Goal: Task Accomplishment & Management: Complete application form

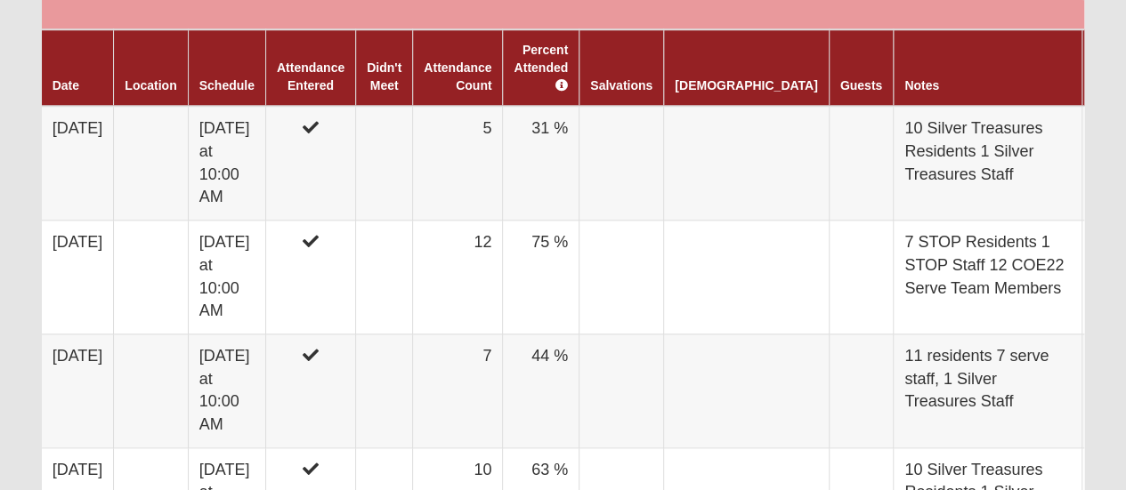
scroll to position [890, 0]
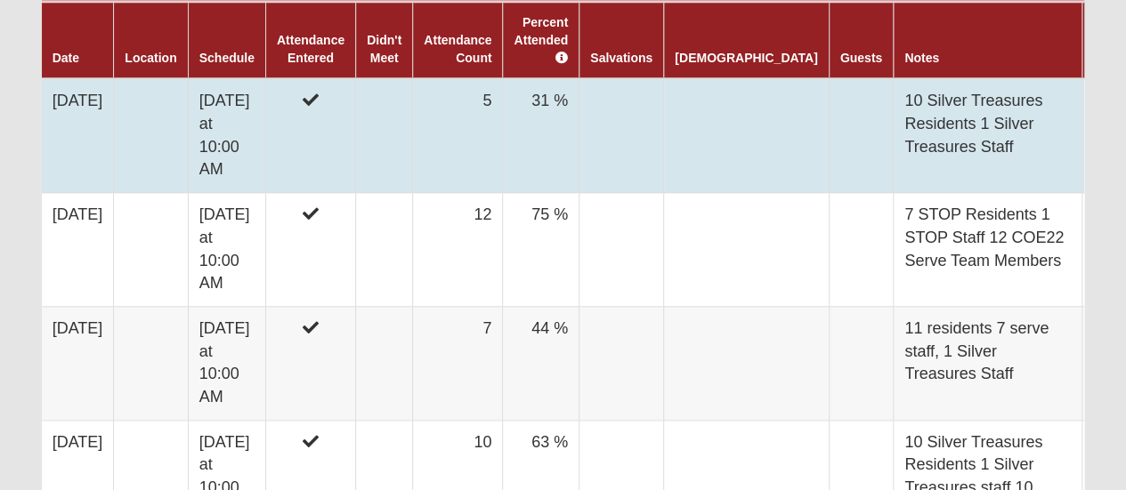
click at [1125, 92] on icon at bounding box center [1141, 97] width 7 height 11
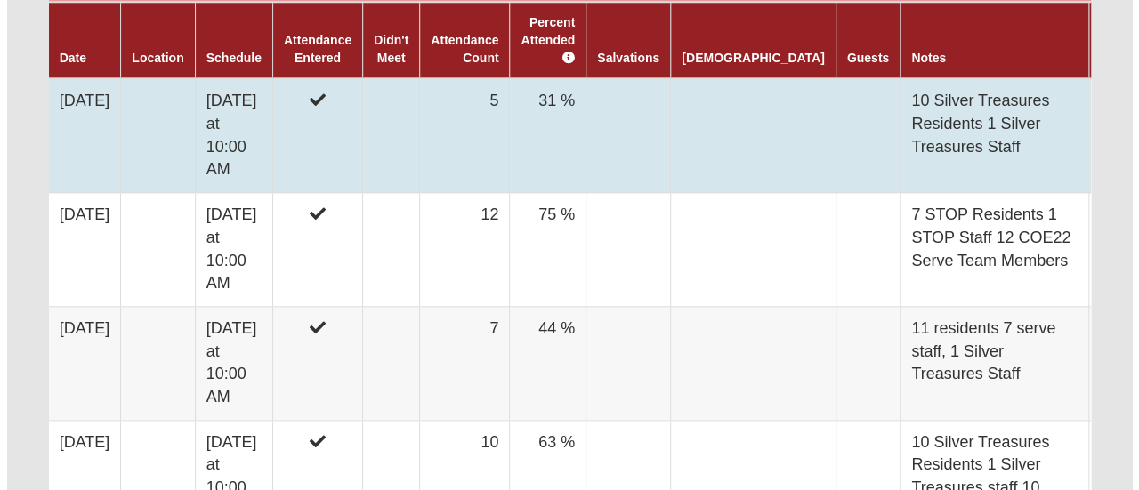
scroll to position [891, 0]
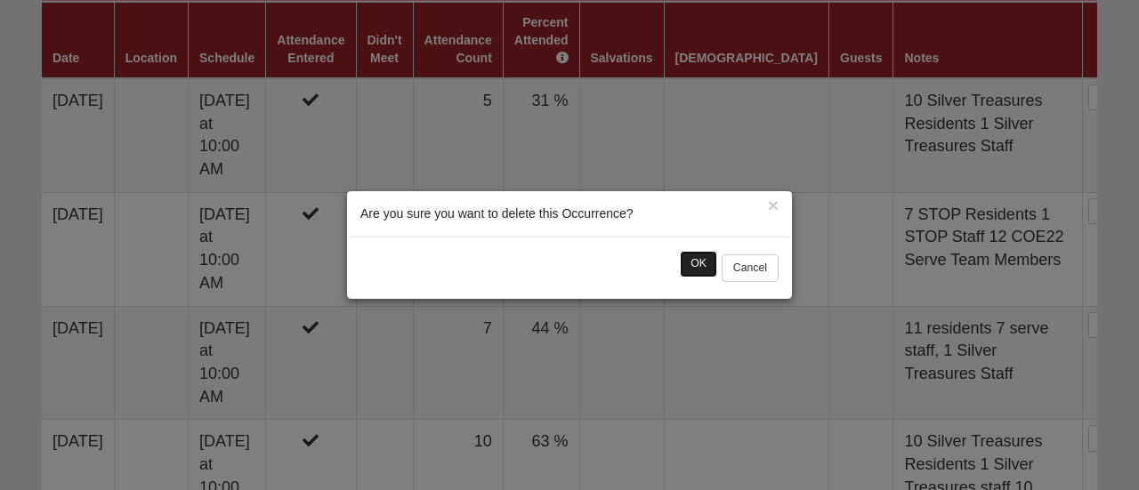
click at [681, 261] on button "OK" at bounding box center [698, 264] width 37 height 26
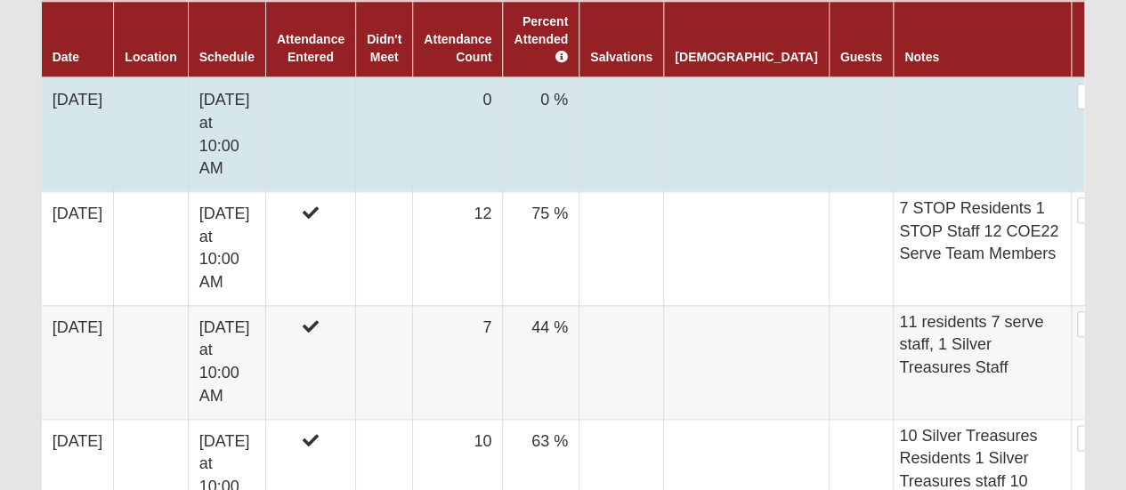
click at [80, 77] on td "[DATE]" at bounding box center [78, 134] width 72 height 114
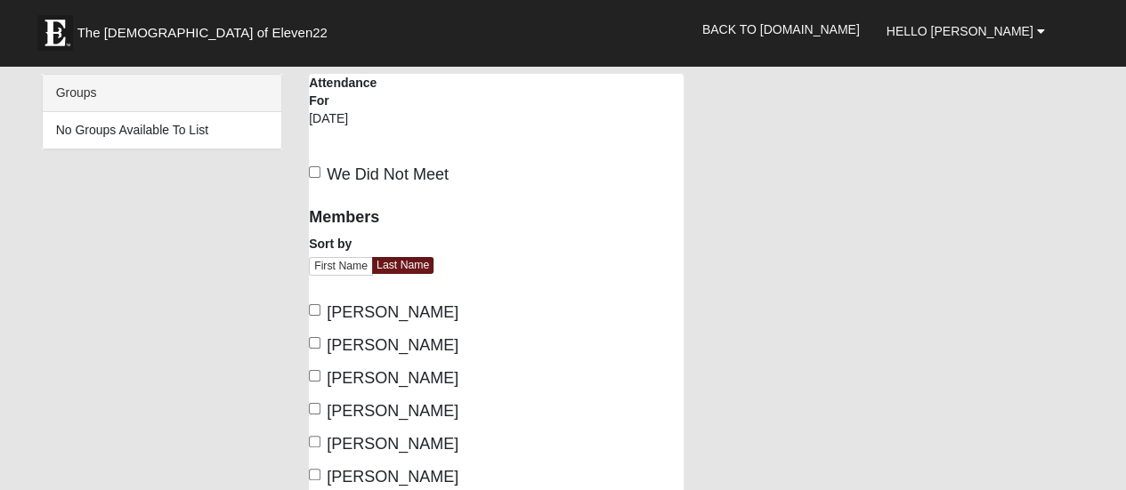
click at [310, 307] on input "Atchison, Kathy" at bounding box center [315, 310] width 12 height 12
checkbox input "true"
click at [313, 344] on input "Atchison, Noland" at bounding box center [315, 343] width 12 height 12
checkbox input "true"
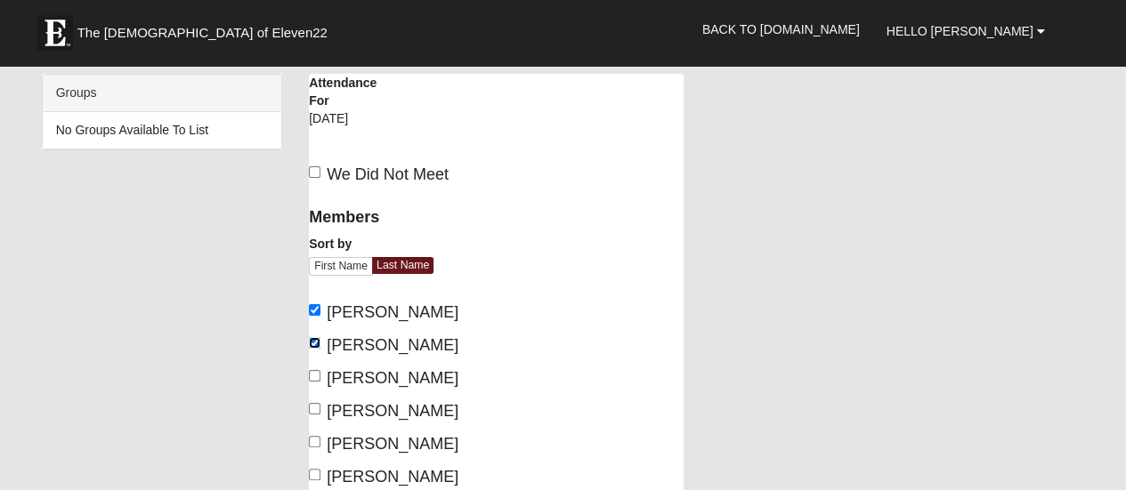
scroll to position [89, 0]
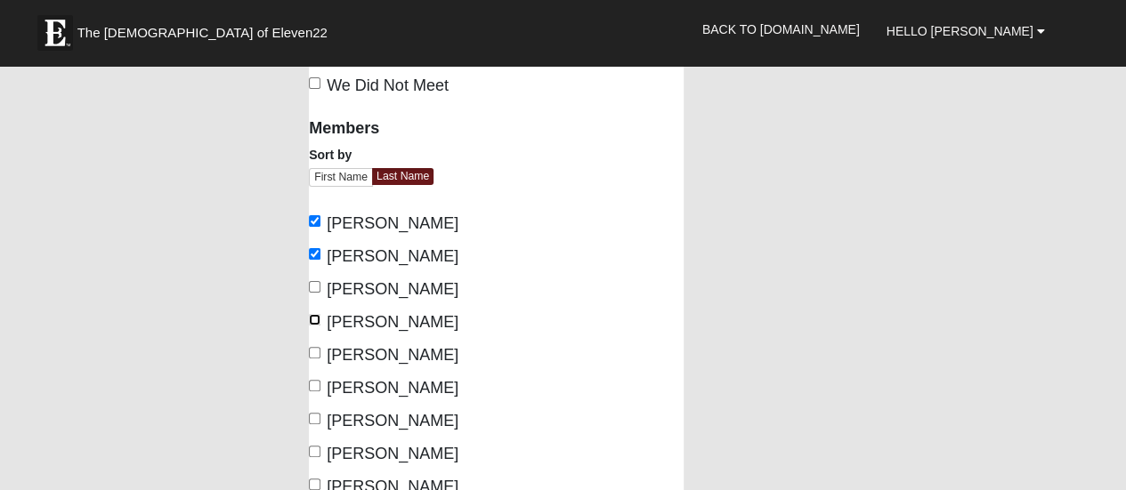
click at [310, 319] on input "Cossaboom, Lori" at bounding box center [315, 320] width 12 height 12
checkbox input "true"
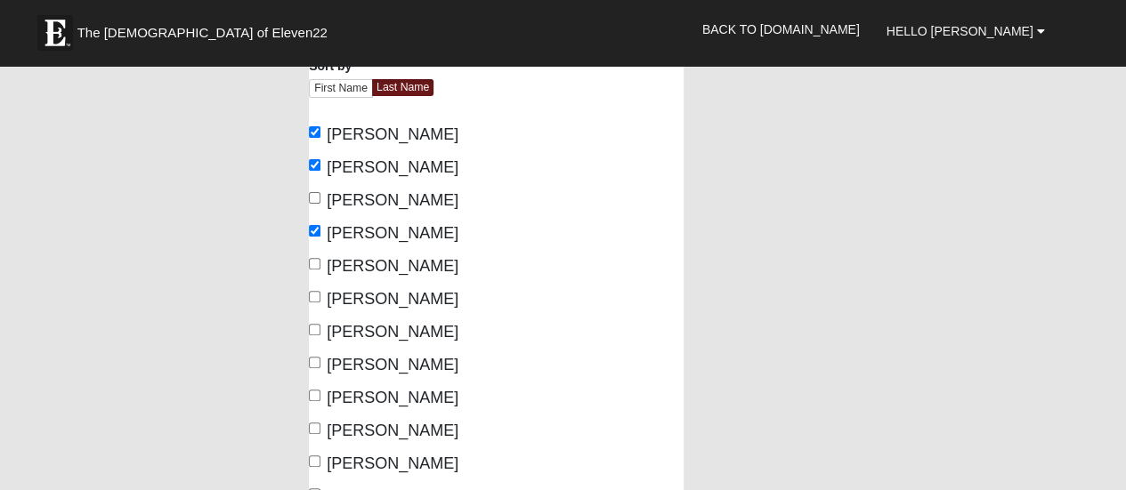
click at [309, 294] on div "Members Sort by First Name Last Name Atchison, Kathy Atchison, Noland Attebury,…" at bounding box center [395, 347] width 200 height 659
click at [317, 392] on input "Tessier, Tess" at bounding box center [315, 396] width 12 height 12
checkbox input "true"
click at [311, 295] on input "Hollingsworth, Donna" at bounding box center [315, 297] width 12 height 12
checkbox input "true"
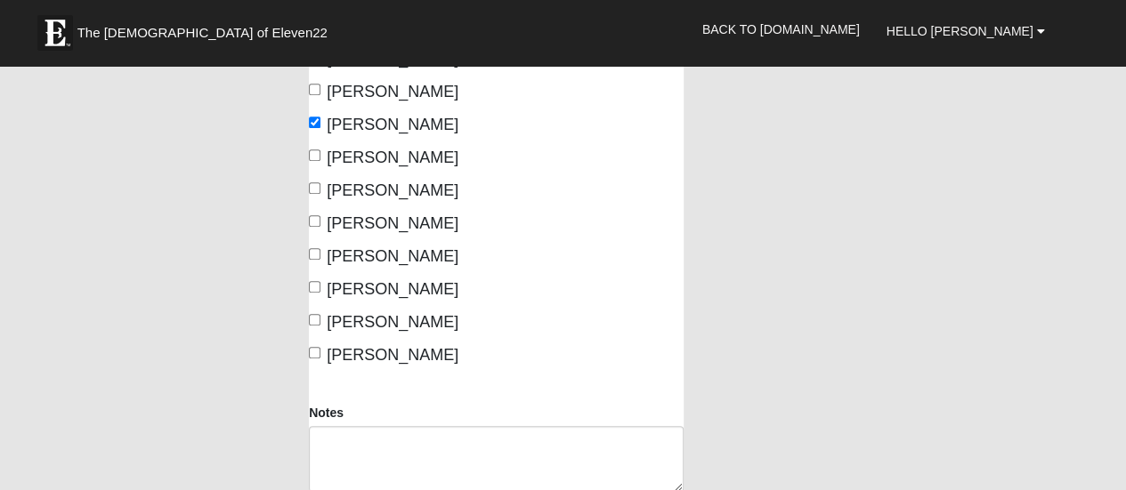
scroll to position [445, 0]
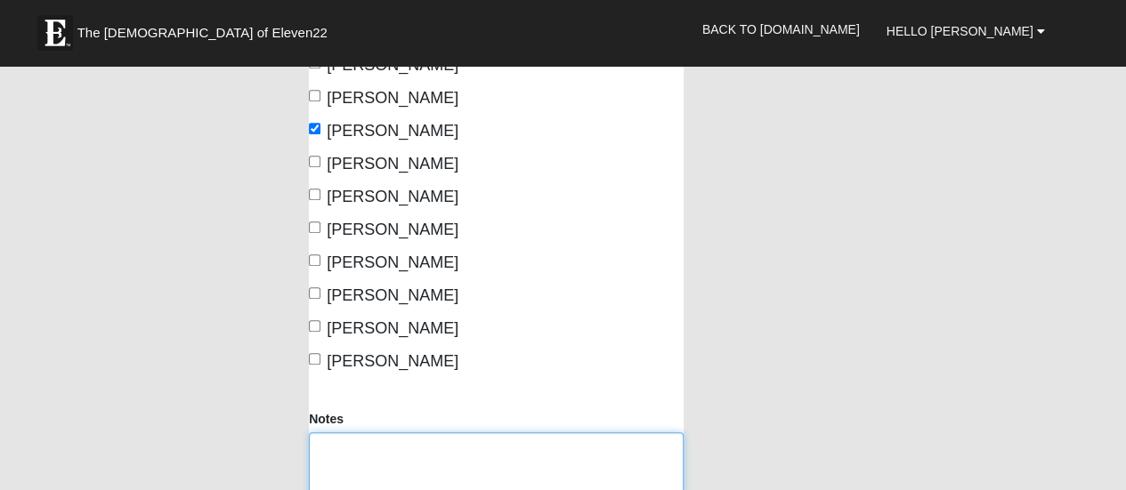
click at [328, 457] on textarea "Notes" at bounding box center [496, 466] width 375 height 66
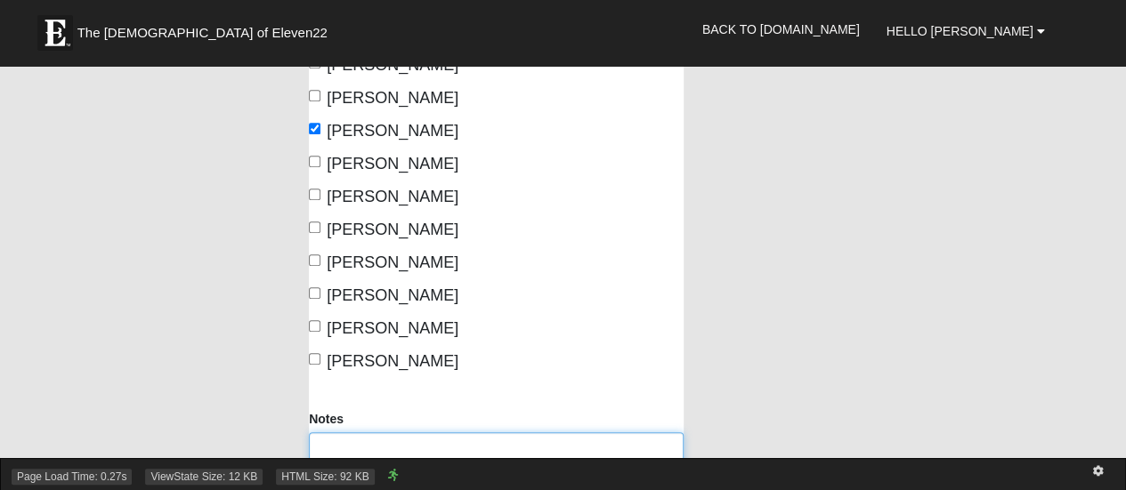
scroll to position [534, 0]
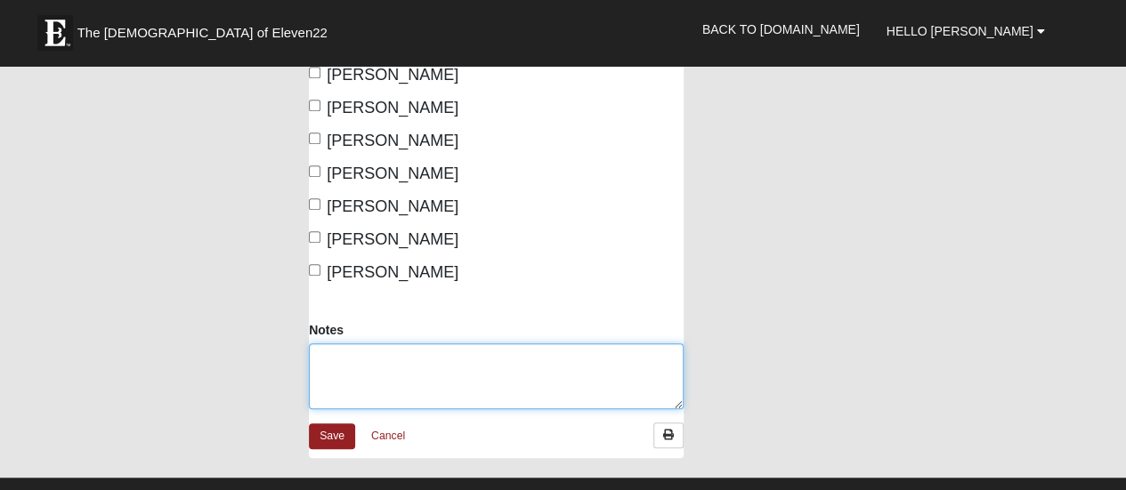
click at [316, 355] on textarea "Notes" at bounding box center [496, 377] width 375 height 66
click at [319, 351] on textarea "10 Silver Treasure Residents" at bounding box center [496, 377] width 375 height 66
click at [481, 360] on textarea "10 Silver Treasure Residents" at bounding box center [496, 377] width 375 height 66
click at [481, 360] on textarea "10 Silver Treasure Residents 5 COE22 Volunteers 1" at bounding box center [496, 377] width 375 height 66
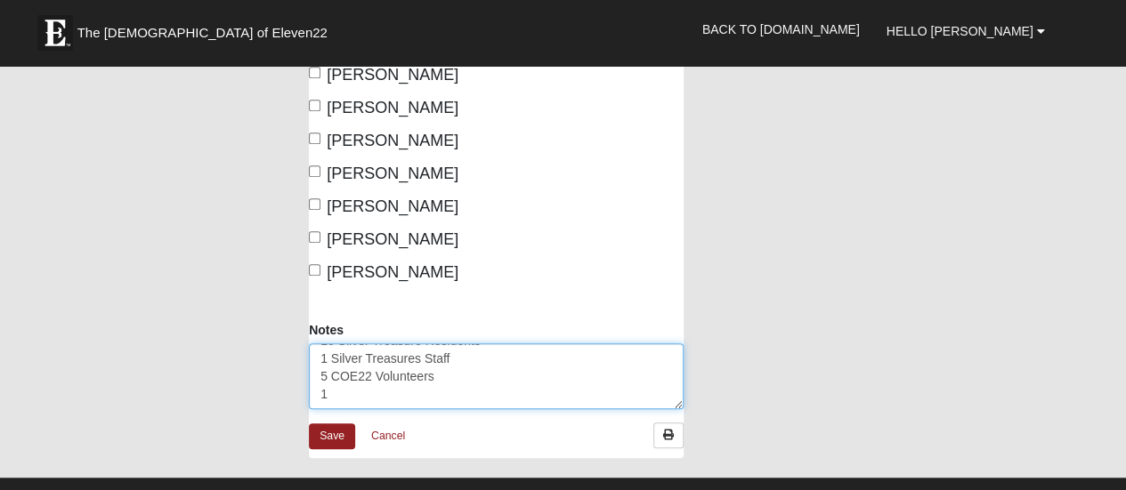
click at [329, 389] on textarea "10 Silver Treasure Residents 1 Silver Treasures Staff 5 COE22 Volunteers 1" at bounding box center [496, 377] width 375 height 66
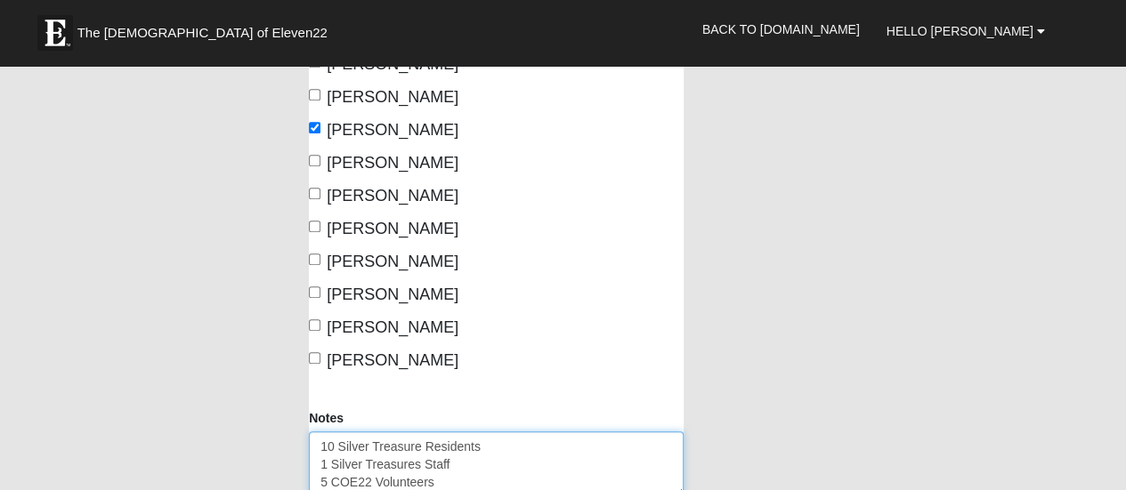
scroll to position [534, 0]
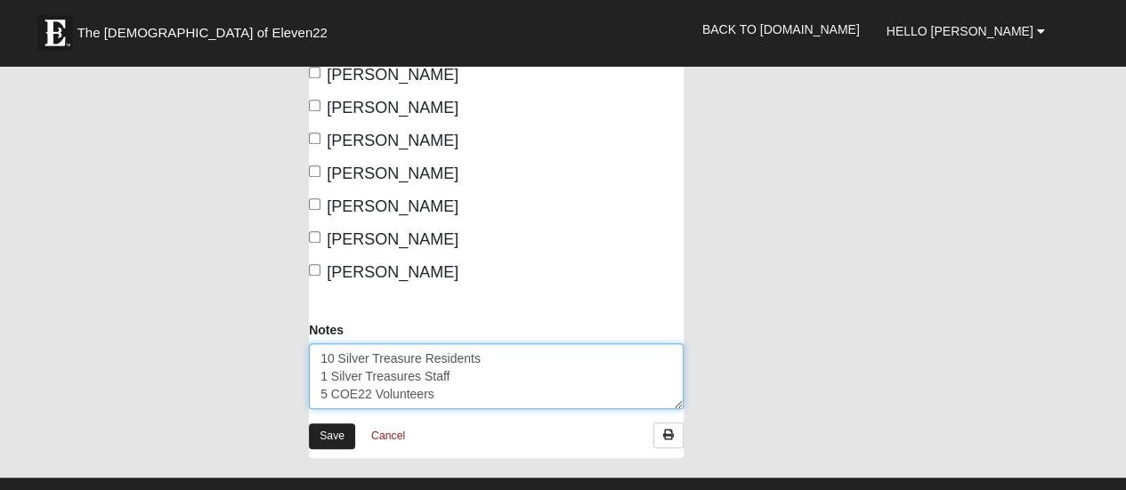
type textarea "10 Silver Treasure Residents 1 Silver Treasures Staff 5 COE22 Volunteers"
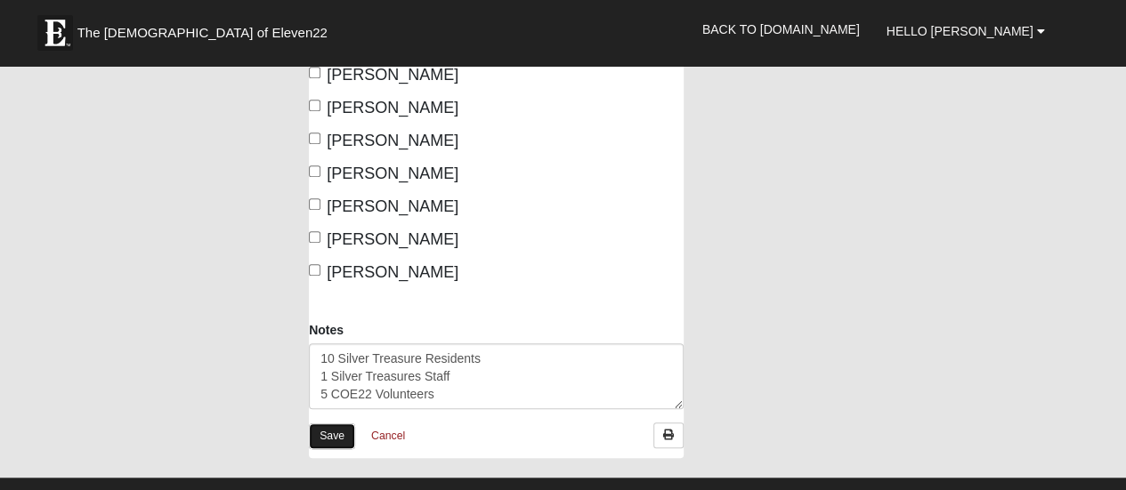
click at [331, 433] on link "Save" at bounding box center [332, 437] width 46 height 26
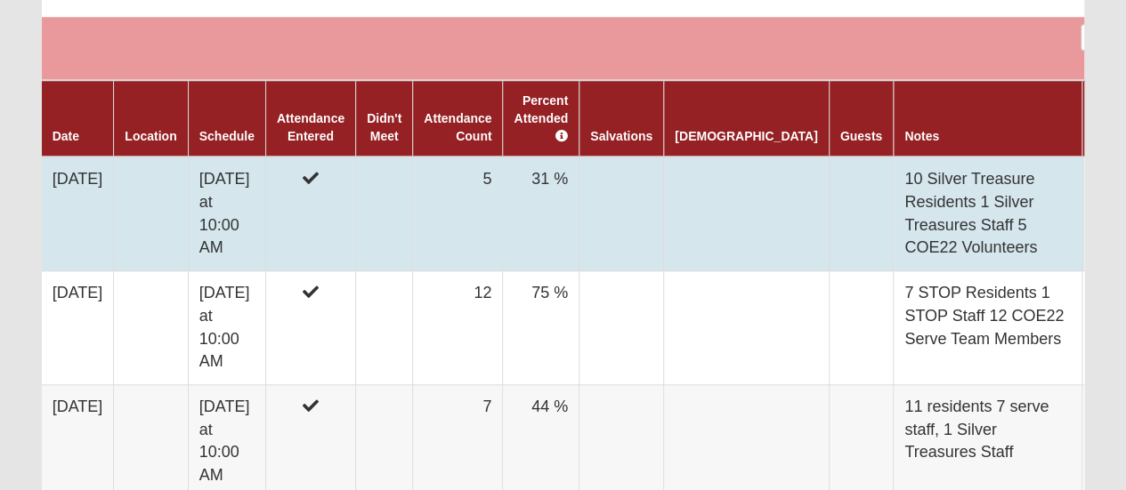
scroll to position [712, 0]
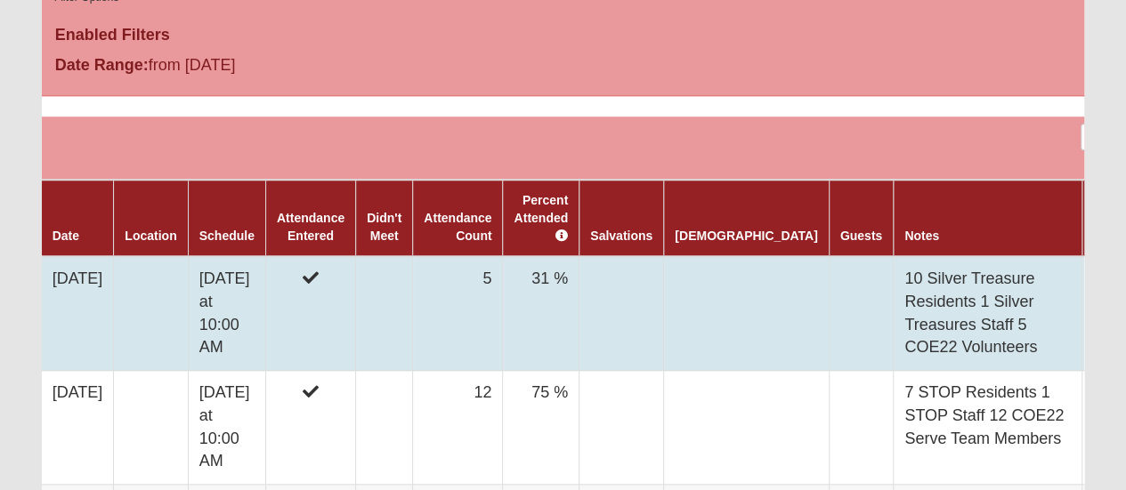
click at [503, 256] on td "5" at bounding box center [458, 313] width 90 height 114
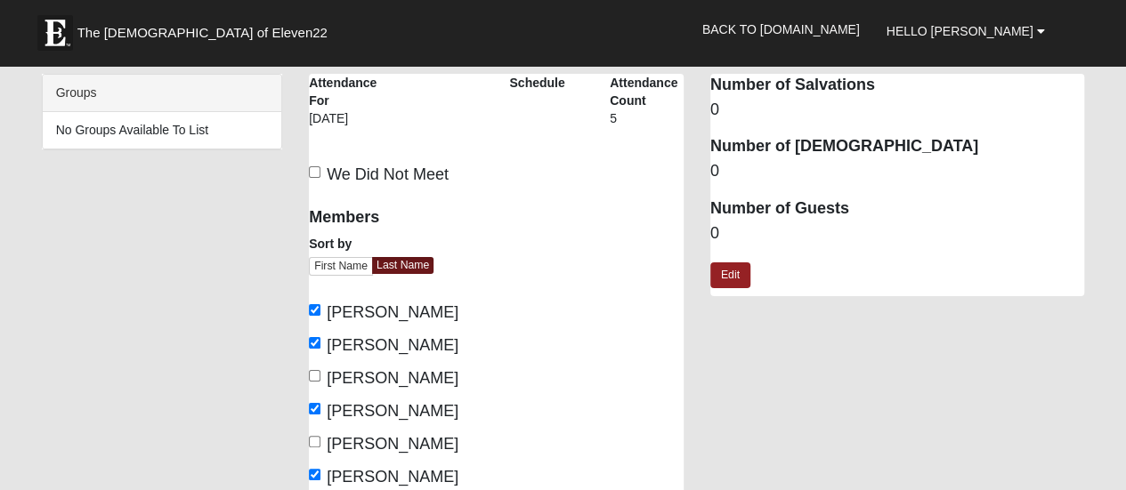
click at [625, 122] on div "5" at bounding box center [647, 124] width 74 height 30
click at [622, 119] on div "5" at bounding box center [647, 124] width 74 height 30
click at [717, 229] on dd "0" at bounding box center [897, 233] width 375 height 23
click at [612, 116] on div "5" at bounding box center [647, 124] width 74 height 30
click at [733, 230] on dd "0" at bounding box center [897, 233] width 375 height 23
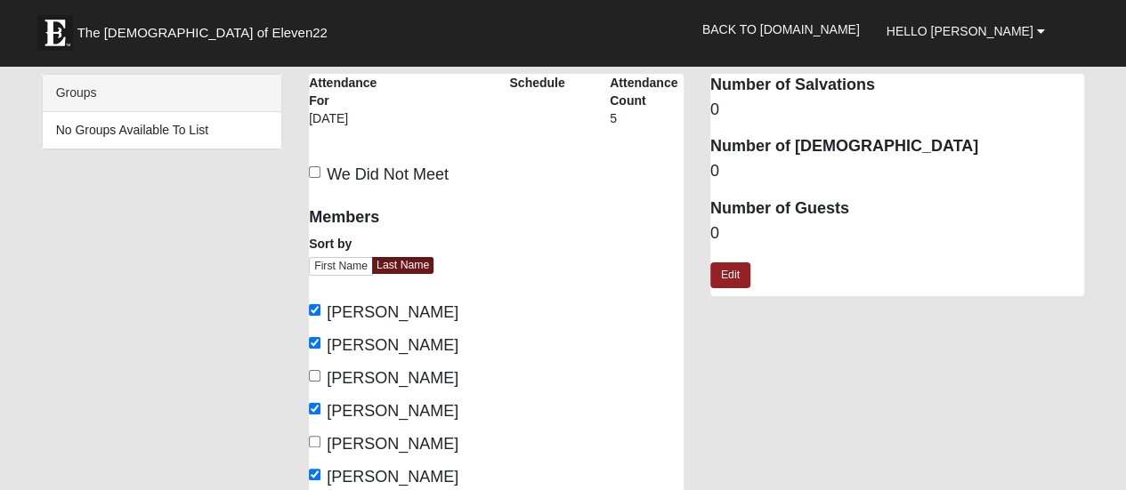
click at [724, 231] on dd "0" at bounding box center [897, 233] width 375 height 23
click at [720, 228] on dd "0" at bounding box center [897, 233] width 375 height 23
click at [713, 272] on link "Edit" at bounding box center [730, 276] width 40 height 26
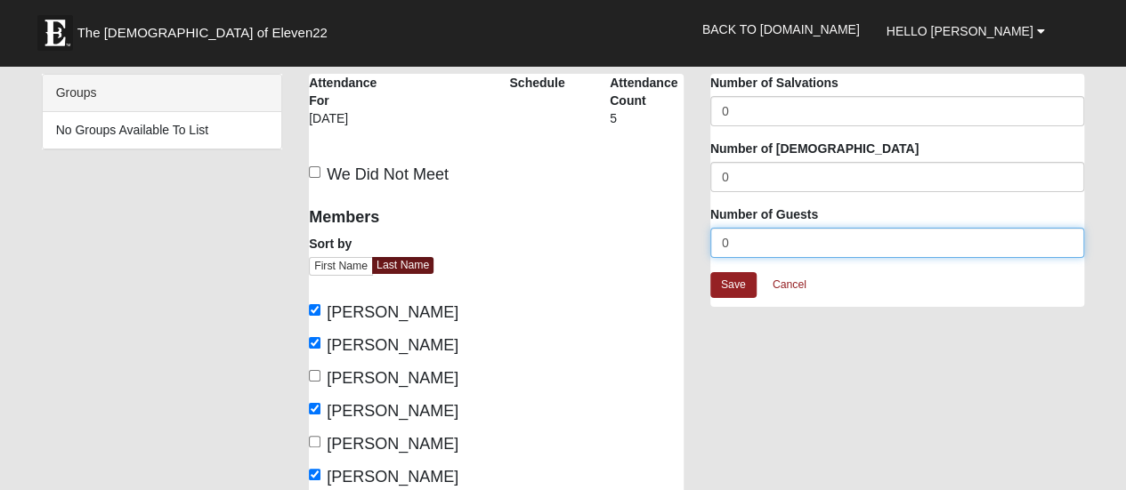
click at [727, 245] on input "0" at bounding box center [897, 243] width 375 height 30
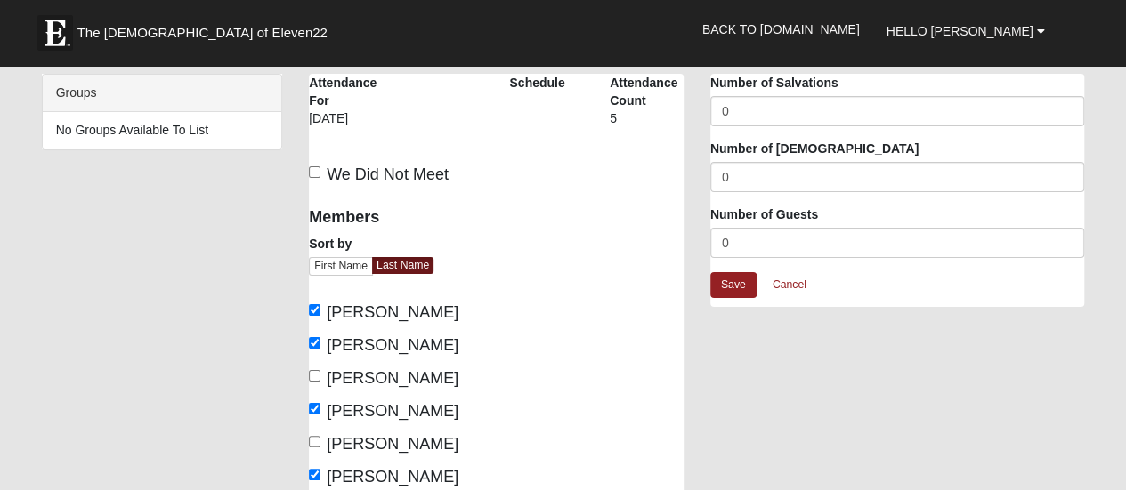
click at [624, 121] on div "5" at bounding box center [647, 124] width 74 height 30
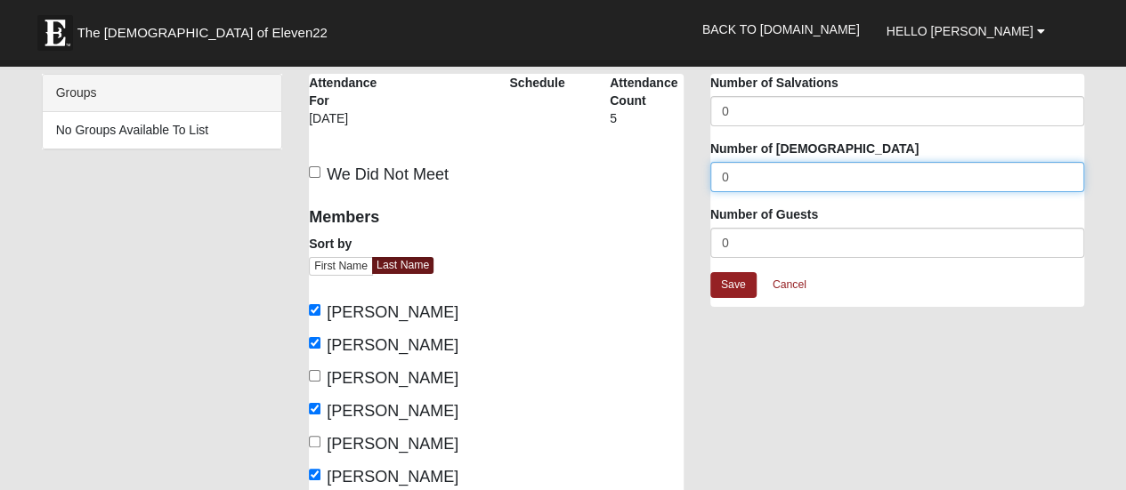
click at [737, 175] on input "0" at bounding box center [897, 177] width 375 height 30
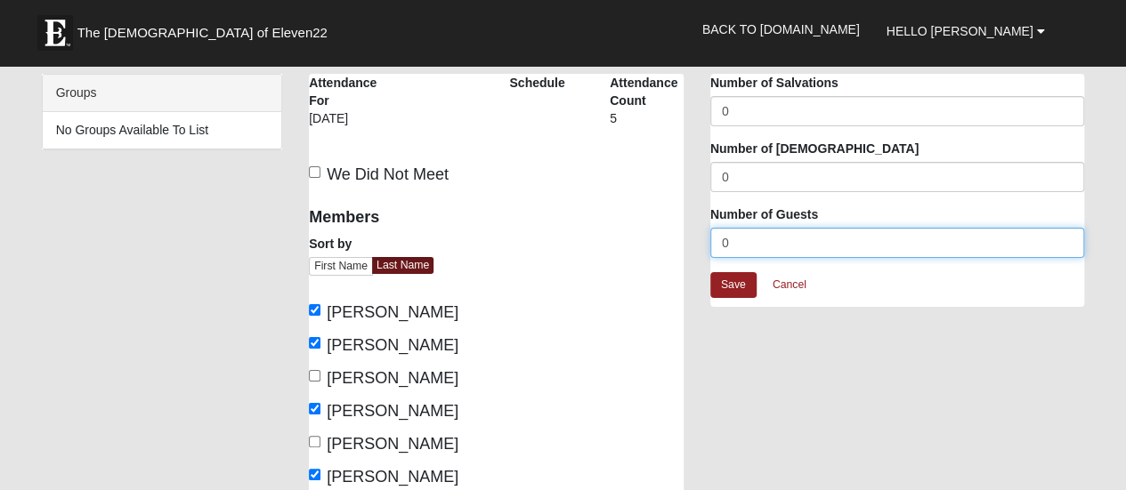
click at [728, 238] on input "0" at bounding box center [897, 243] width 375 height 30
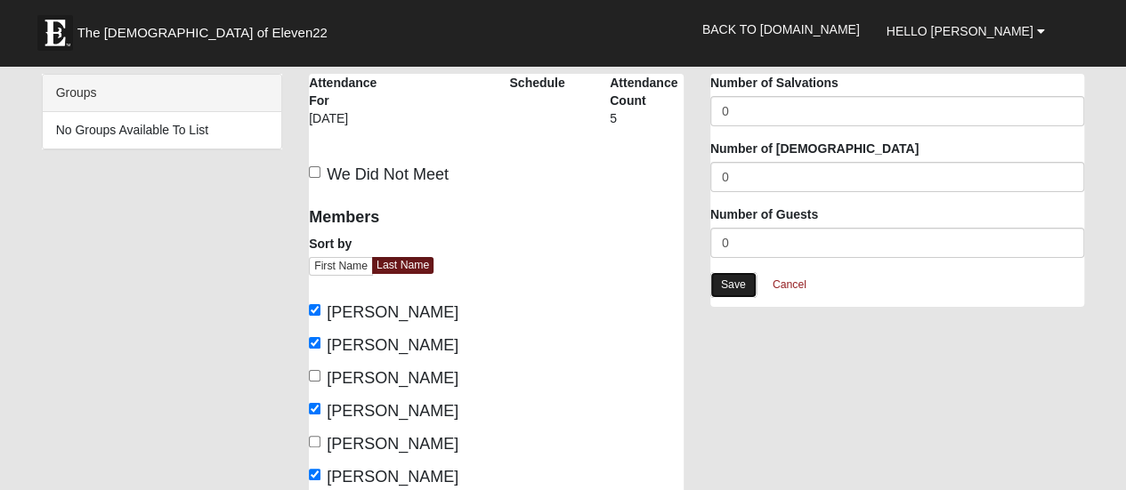
click at [730, 279] on link "Save" at bounding box center [733, 285] width 46 height 26
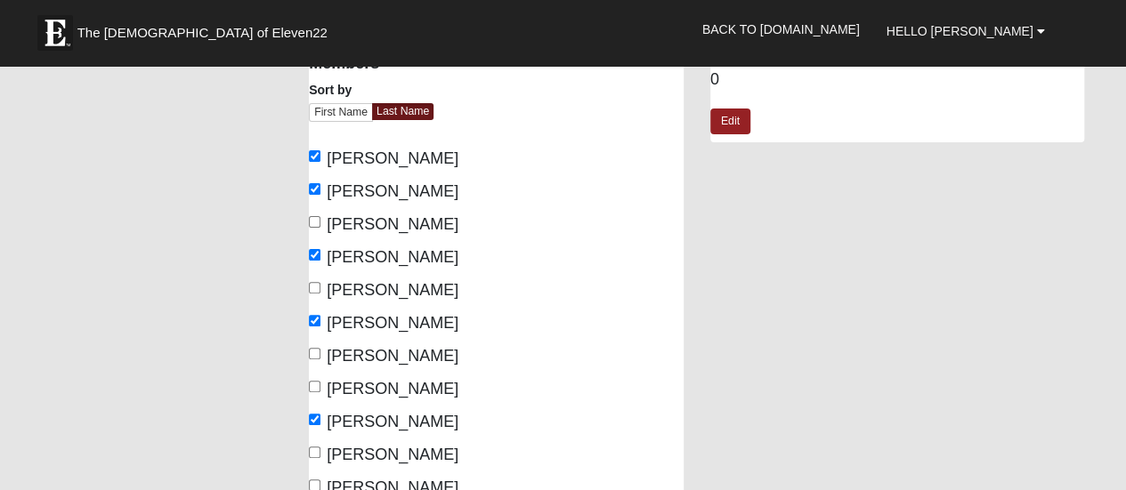
scroll to position [267, 0]
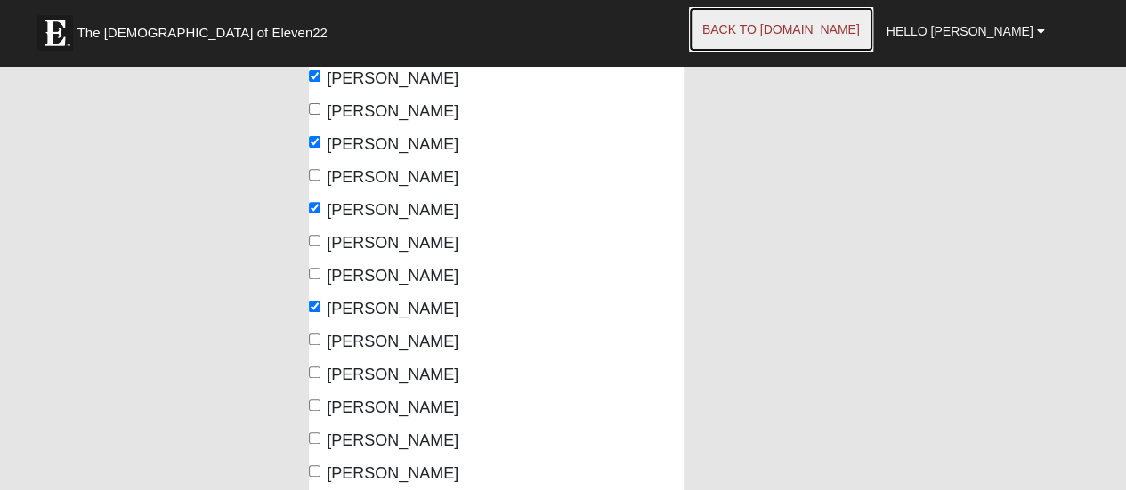
click at [869, 35] on link "Back to COE22.com" at bounding box center [781, 29] width 184 height 44
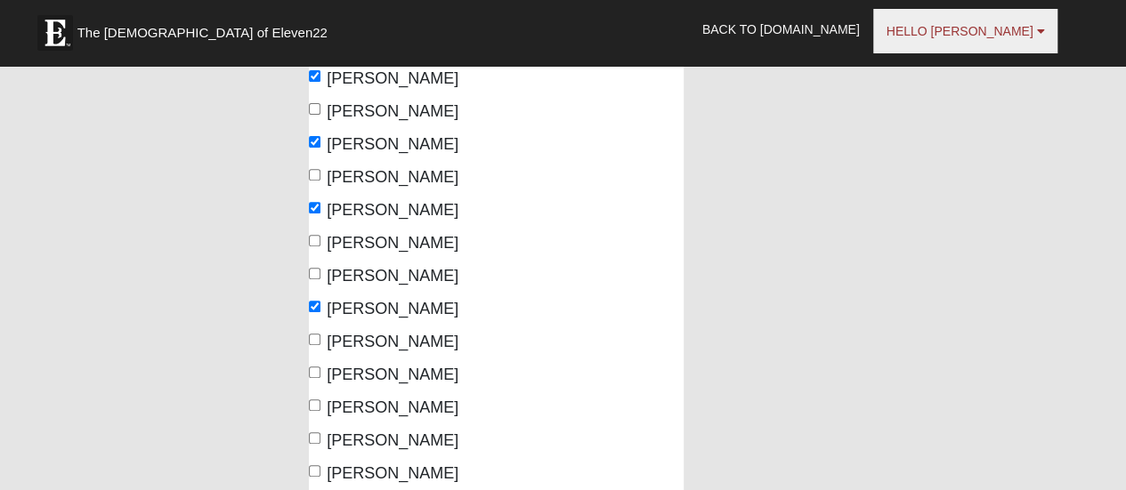
click at [1028, 31] on span "Hello [PERSON_NAME]" at bounding box center [959, 31] width 147 height 14
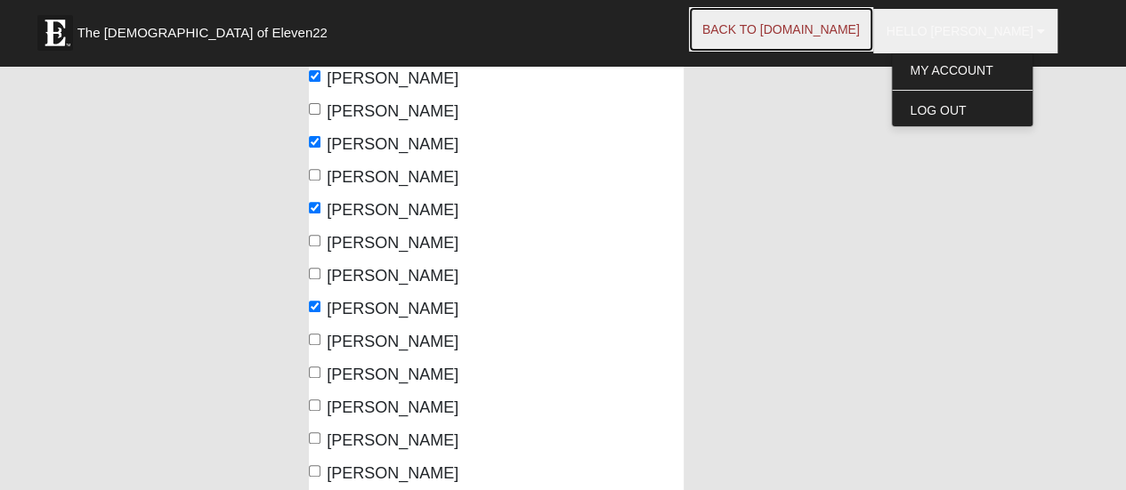
click at [828, 31] on link "Back to COE22.com" at bounding box center [781, 29] width 184 height 44
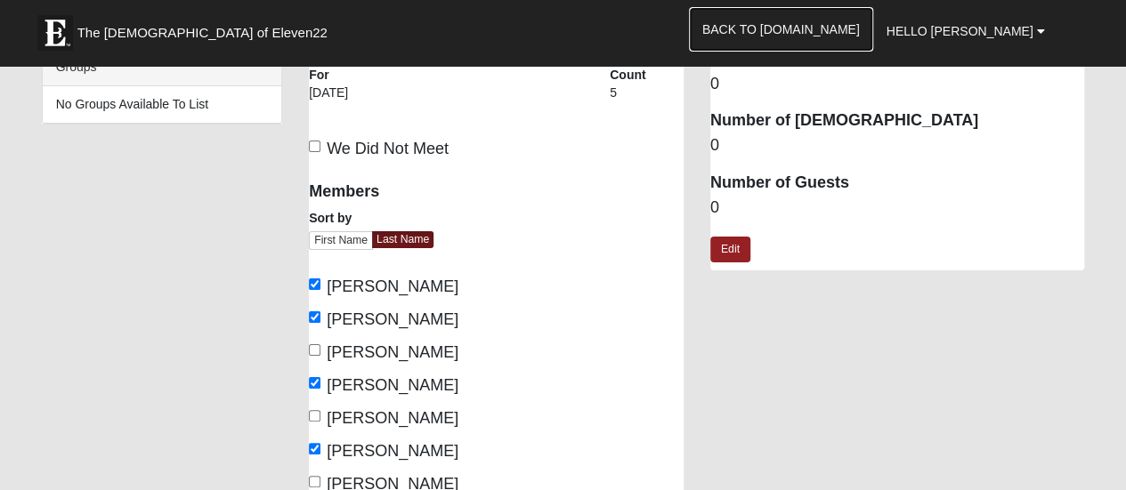
scroll to position [0, 0]
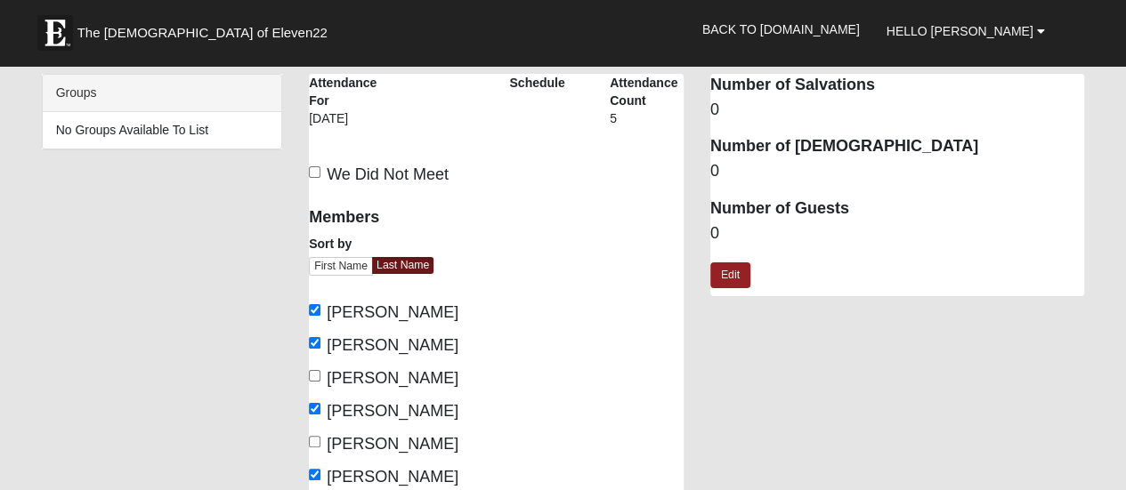
click at [719, 238] on dd "0" at bounding box center [897, 233] width 375 height 23
click at [1041, 30] on b at bounding box center [1040, 31] width 8 height 12
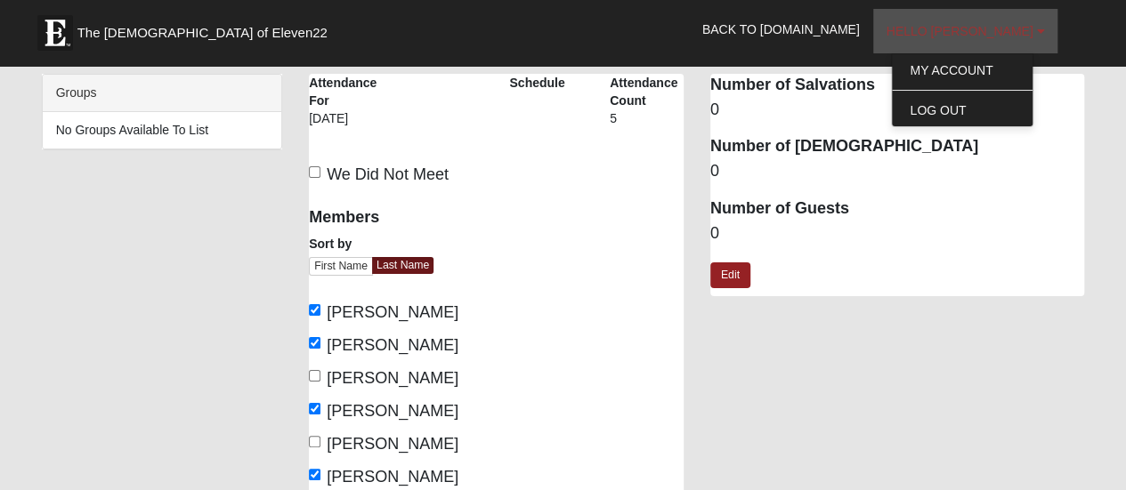
click at [1041, 30] on b at bounding box center [1040, 31] width 8 height 12
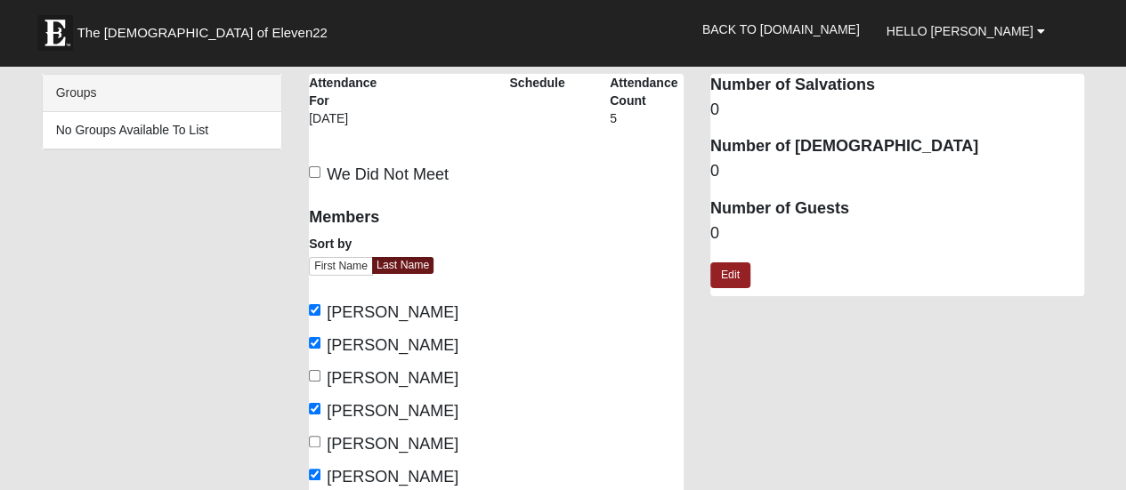
click at [75, 93] on div "Groups" at bounding box center [162, 93] width 239 height 37
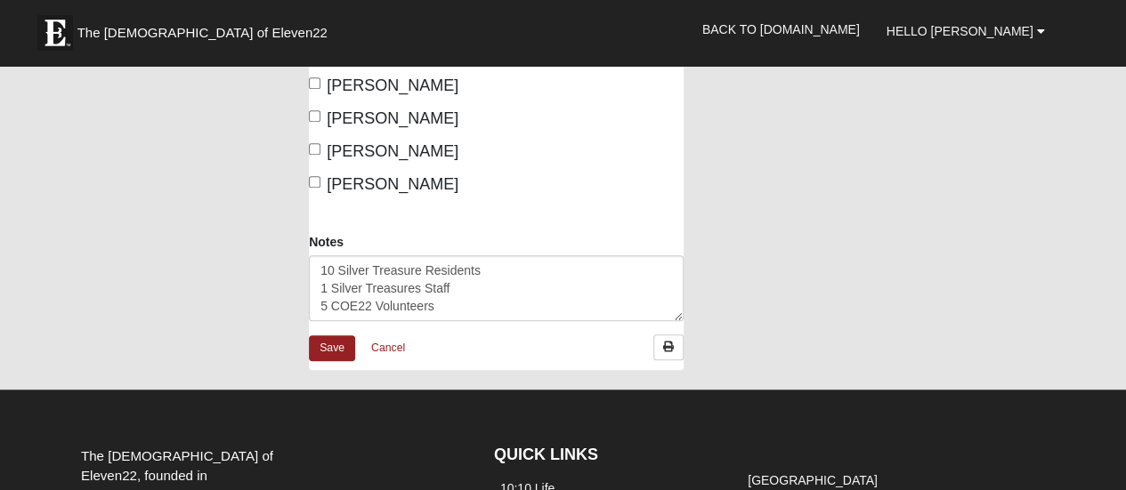
scroll to position [623, 0]
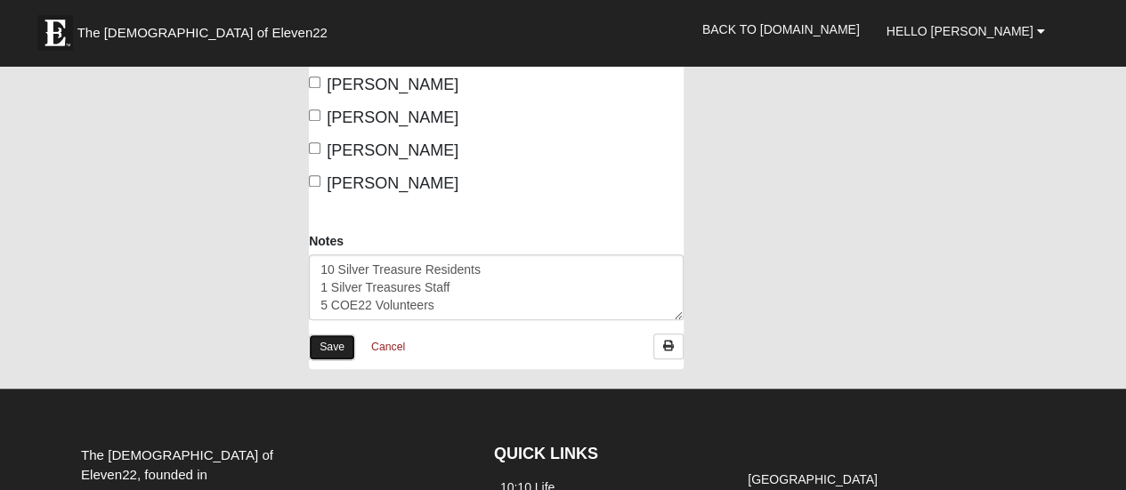
click at [328, 350] on link "Save" at bounding box center [332, 348] width 46 height 26
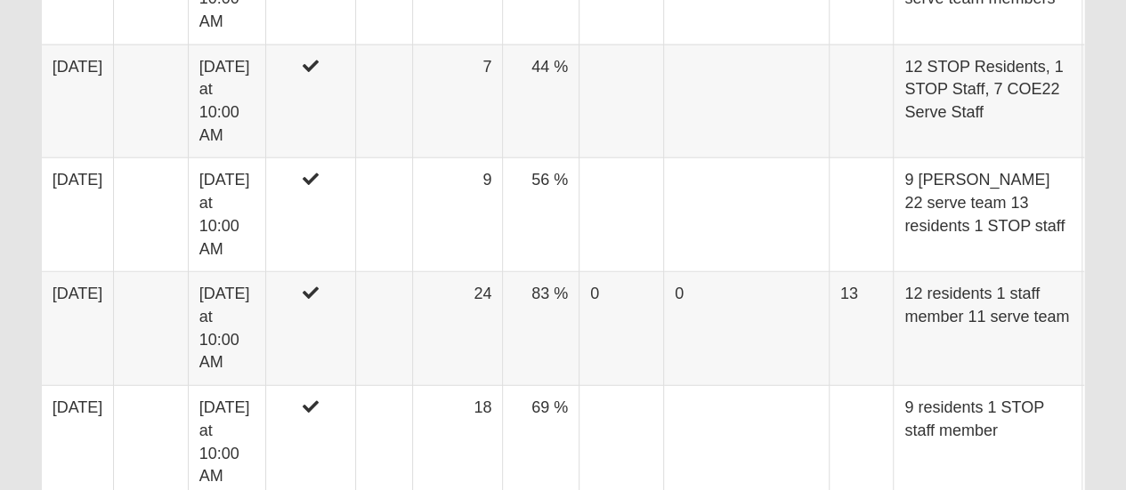
scroll to position [2377, 0]
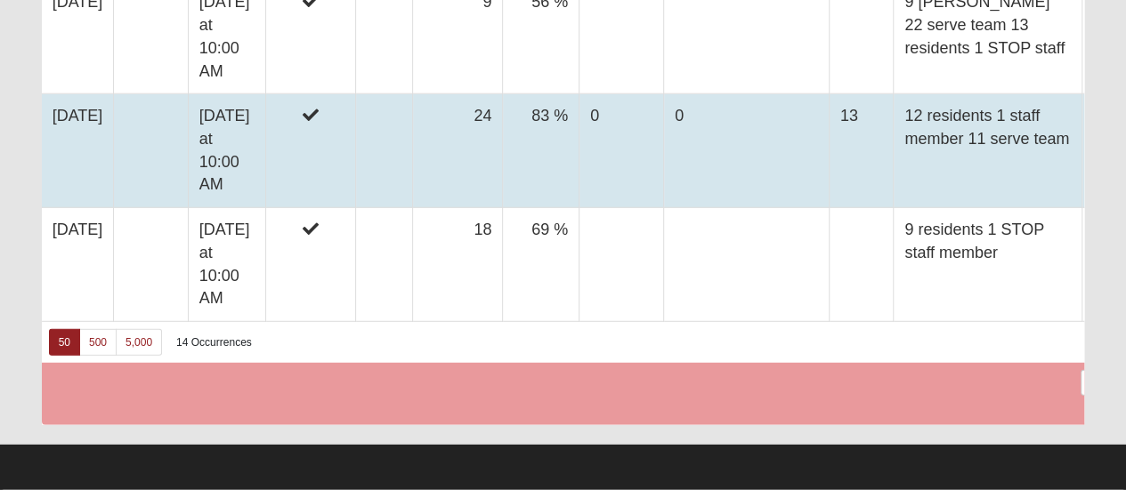
click at [90, 208] on td "[DATE]" at bounding box center [78, 151] width 72 height 114
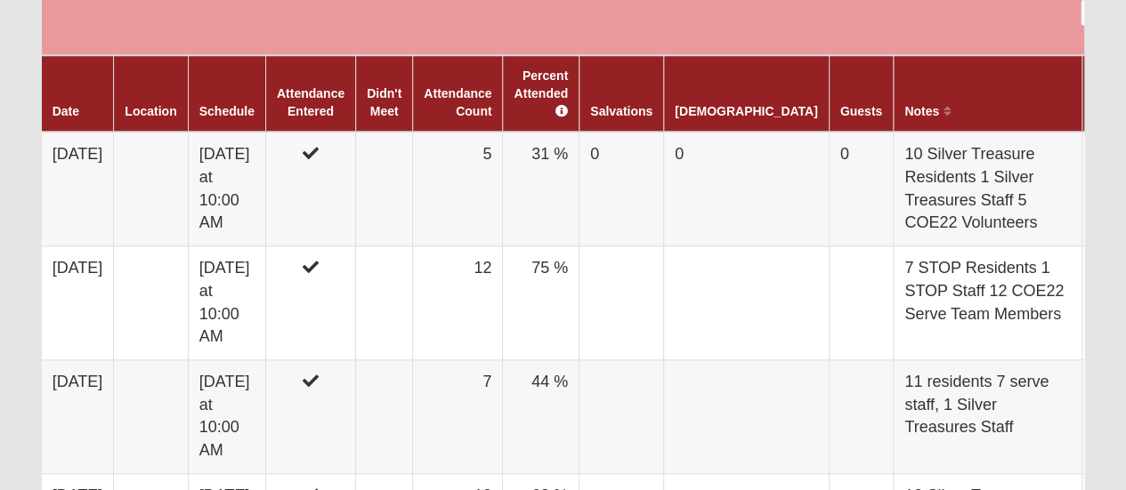
scroll to position [864, 0]
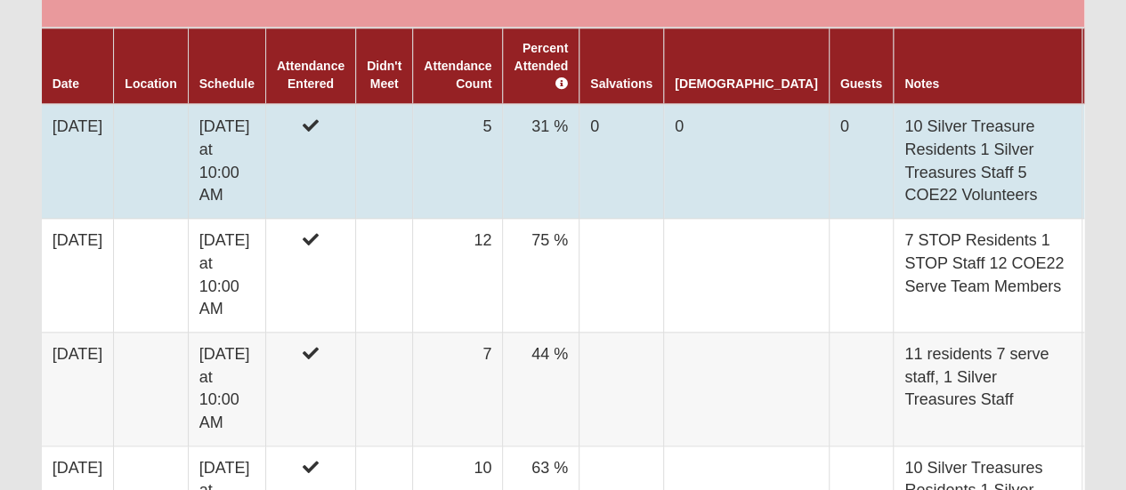
click at [1097, 117] on icon at bounding box center [1102, 122] width 10 height 11
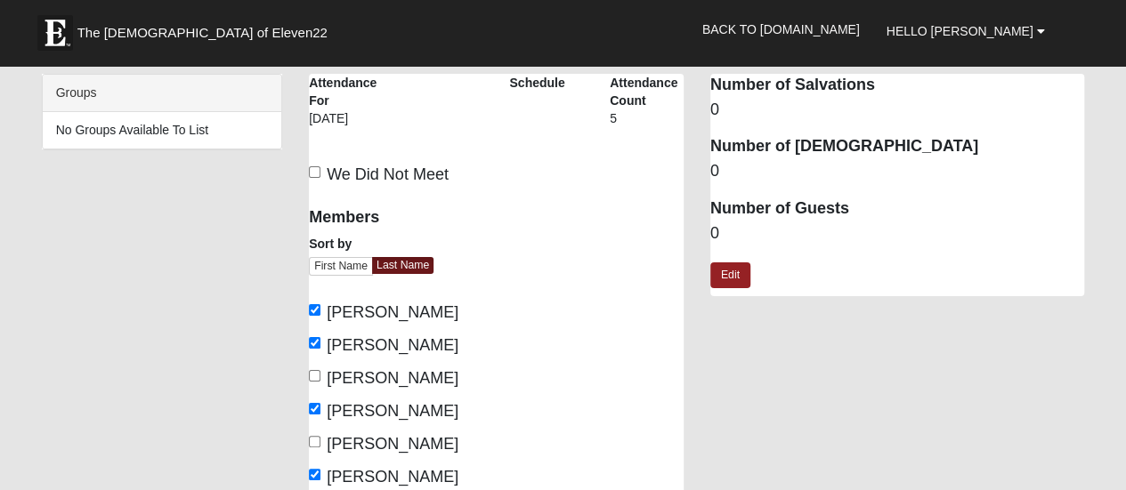
click at [738, 235] on dd "0" at bounding box center [897, 233] width 375 height 23
click at [726, 227] on dd "0" at bounding box center [897, 233] width 375 height 23
click at [711, 230] on dd "0" at bounding box center [897, 233] width 375 height 23
click at [724, 279] on link "Edit" at bounding box center [730, 276] width 40 height 26
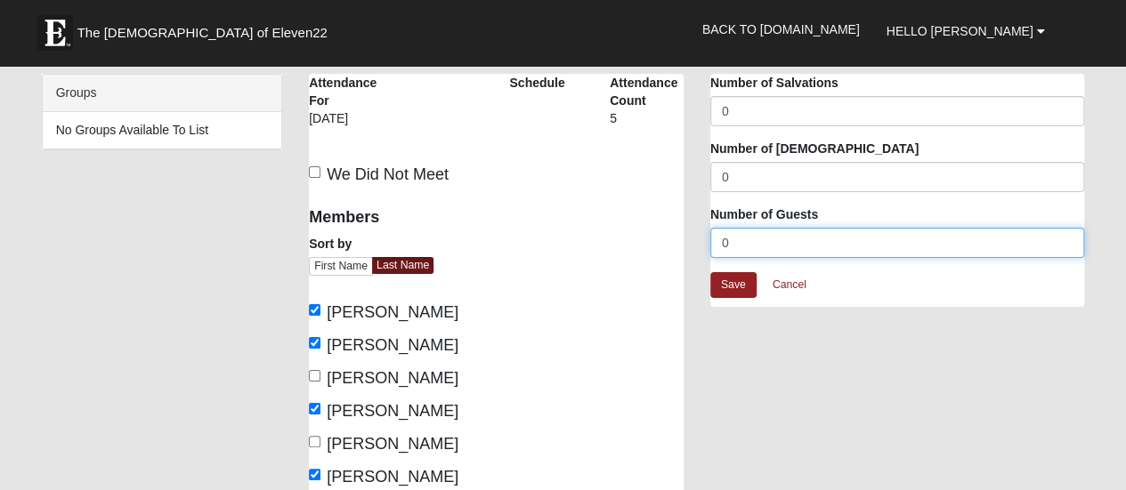
click at [740, 241] on input "0" at bounding box center [897, 243] width 375 height 30
type input "11"
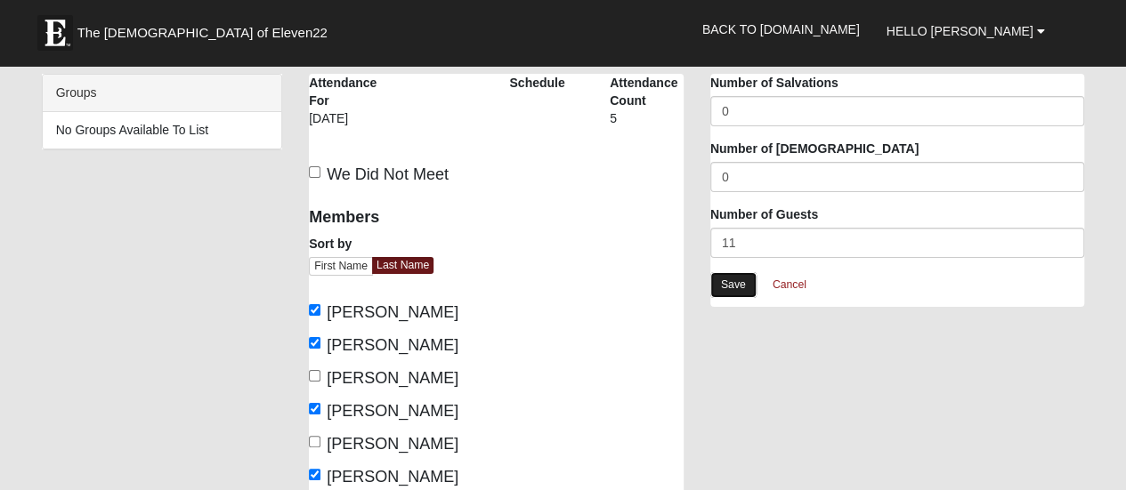
click at [737, 281] on link "Save" at bounding box center [733, 285] width 46 height 26
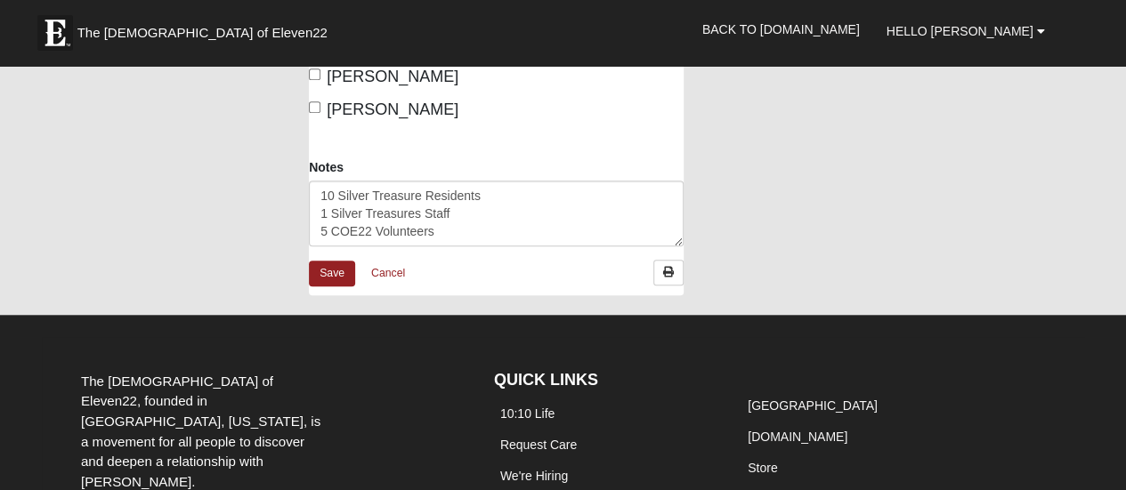
scroll to position [700, 0]
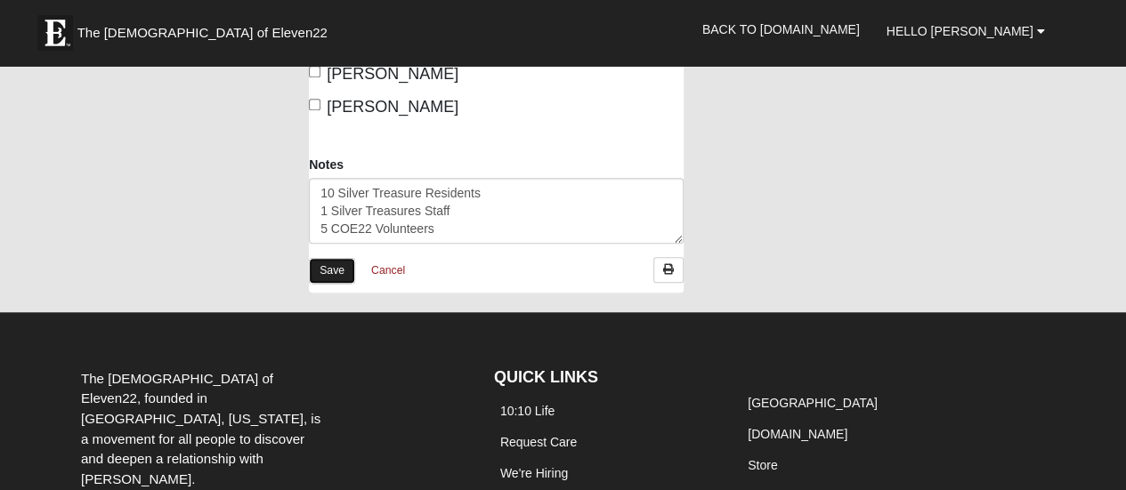
click at [330, 273] on link "Save" at bounding box center [332, 271] width 46 height 26
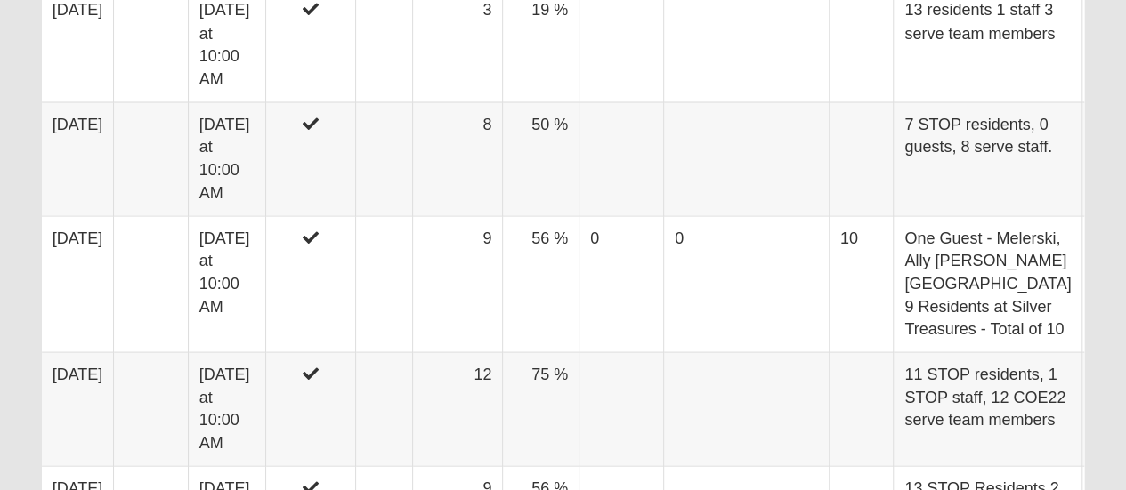
scroll to position [1665, 0]
